Goal: Information Seeking & Learning: Learn about a topic

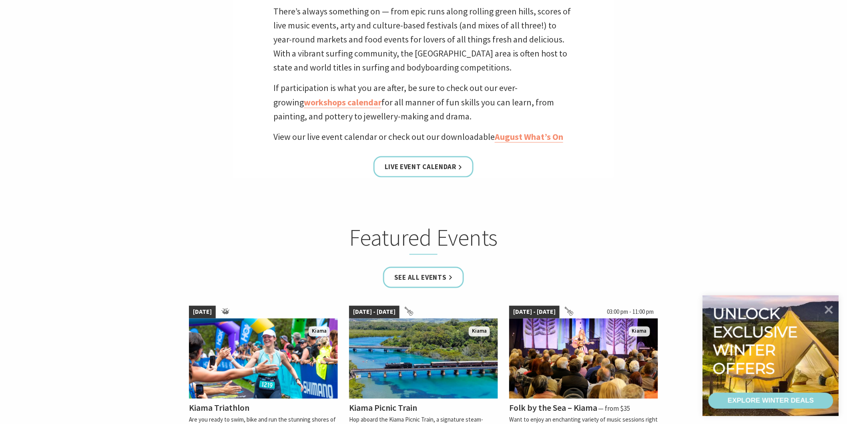
scroll to position [400, 0]
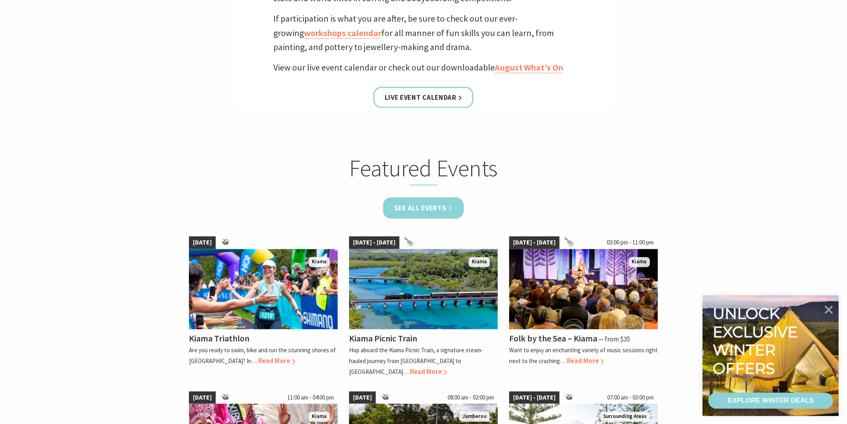
click at [426, 202] on link "See all Events" at bounding box center [423, 207] width 81 height 21
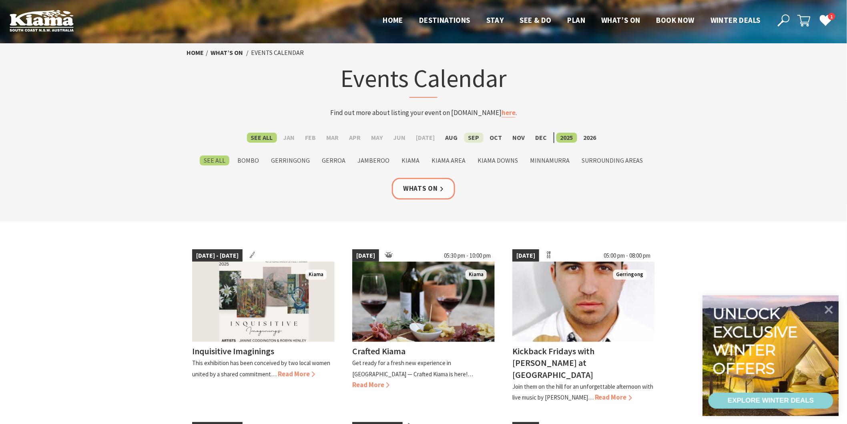
click at [474, 138] on label "Sep" at bounding box center [473, 138] width 19 height 10
click at [0, 0] on input "Sep" at bounding box center [0, 0] width 0 height 0
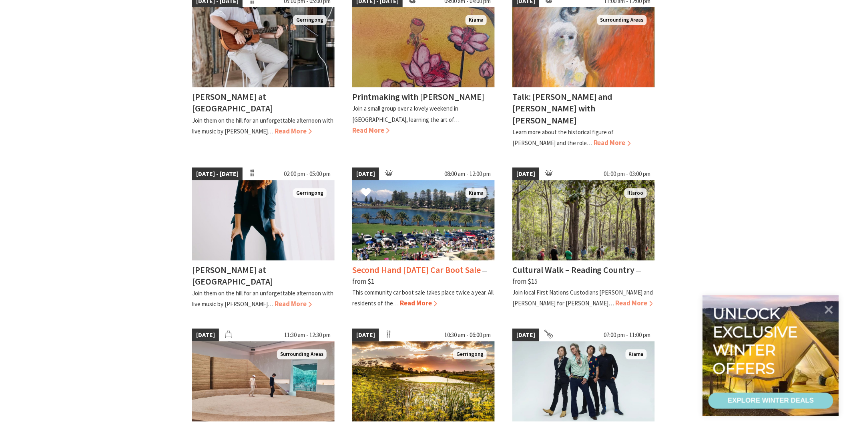
scroll to position [267, 0]
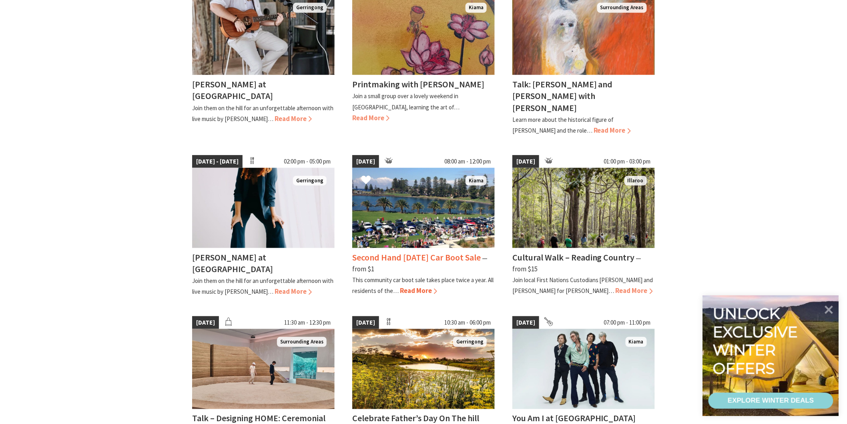
click at [400, 251] on h4 "Second Hand [DATE] Car Boot Sale" at bounding box center [416, 256] width 129 height 11
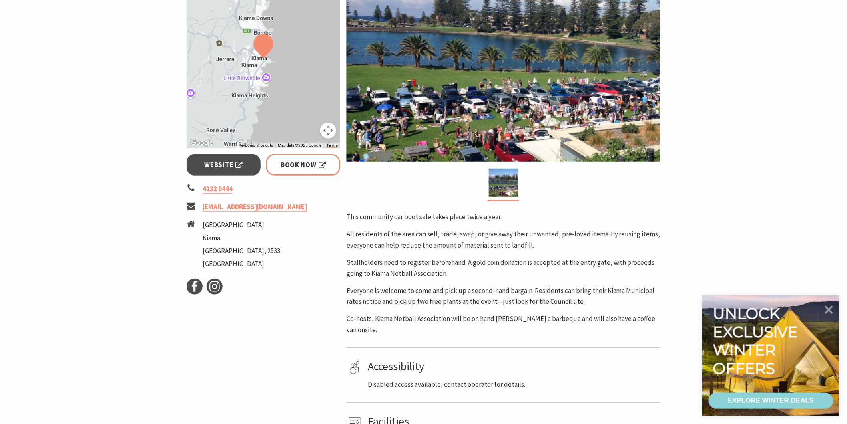
scroll to position [178, 0]
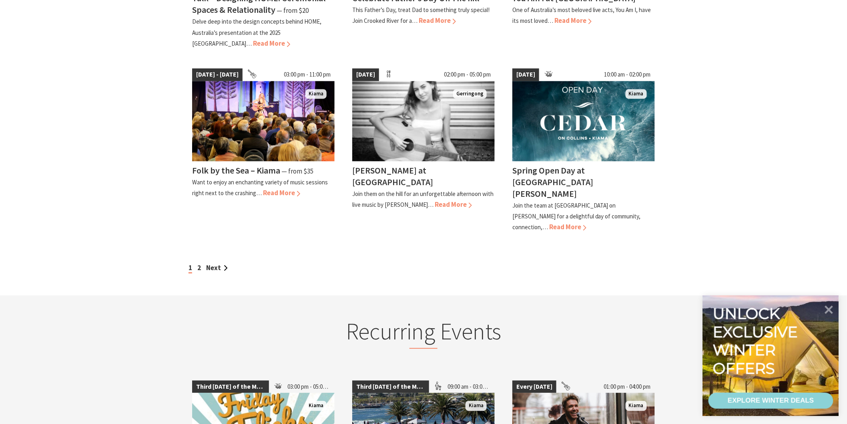
scroll to position [711, 0]
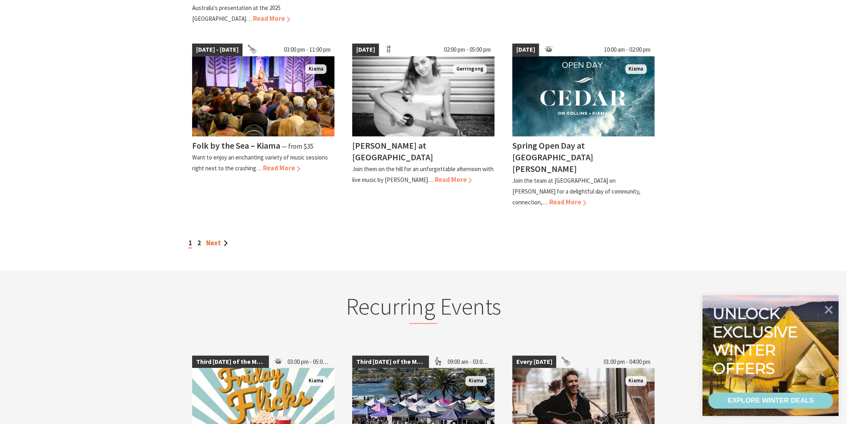
click at [224, 238] on link "Next" at bounding box center [217, 242] width 22 height 9
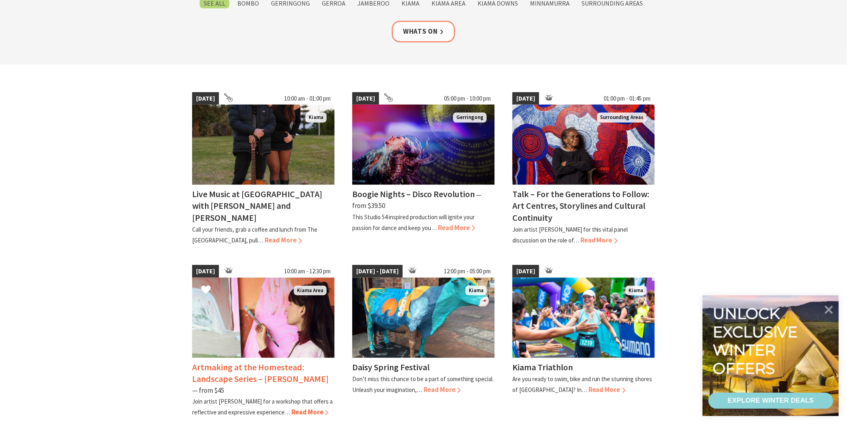
scroll to position [44, 0]
